Goal: Find specific page/section: Find specific page/section

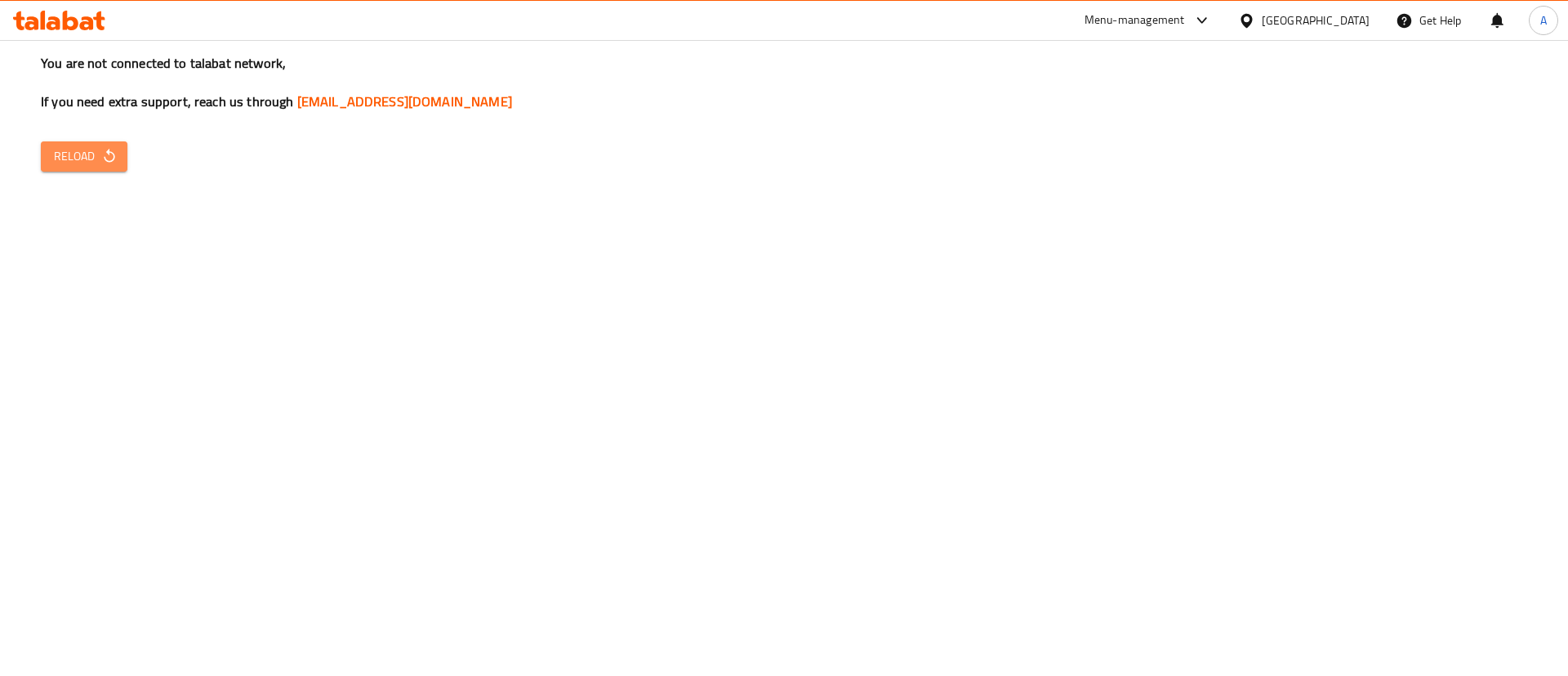
click at [83, 146] on span "Reload" at bounding box center [83, 156] width 61 height 21
click at [89, 155] on span "Reload" at bounding box center [83, 156] width 61 height 21
click at [961, 582] on div "You are not connected to talabat network, If you need extra support, reach us t…" at bounding box center [784, 338] width 1568 height 676
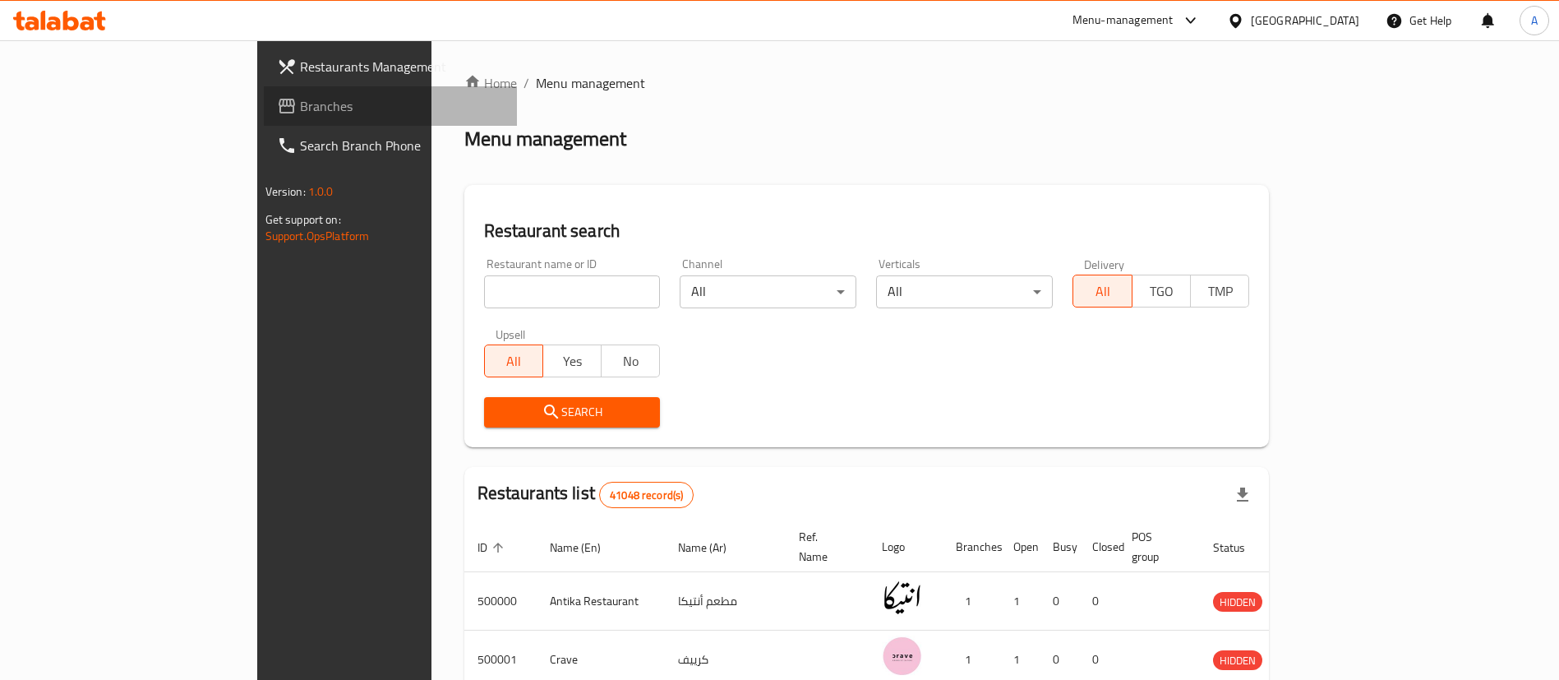
click at [277, 112] on span at bounding box center [288, 106] width 23 height 20
